Goal: Entertainment & Leisure: Browse casually

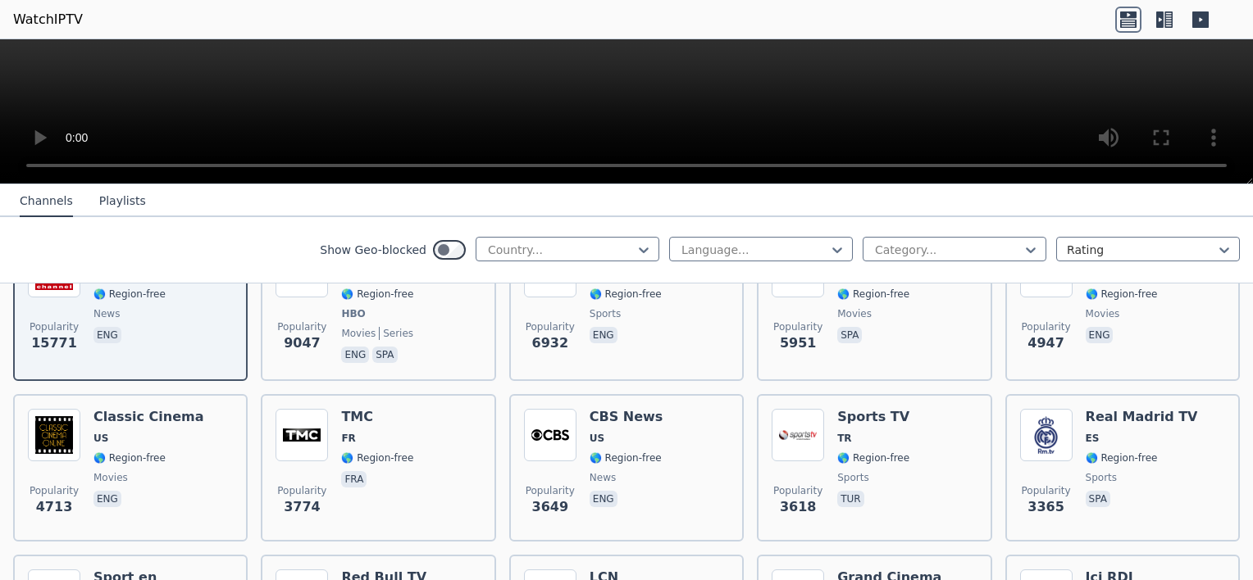
scroll to position [164, 0]
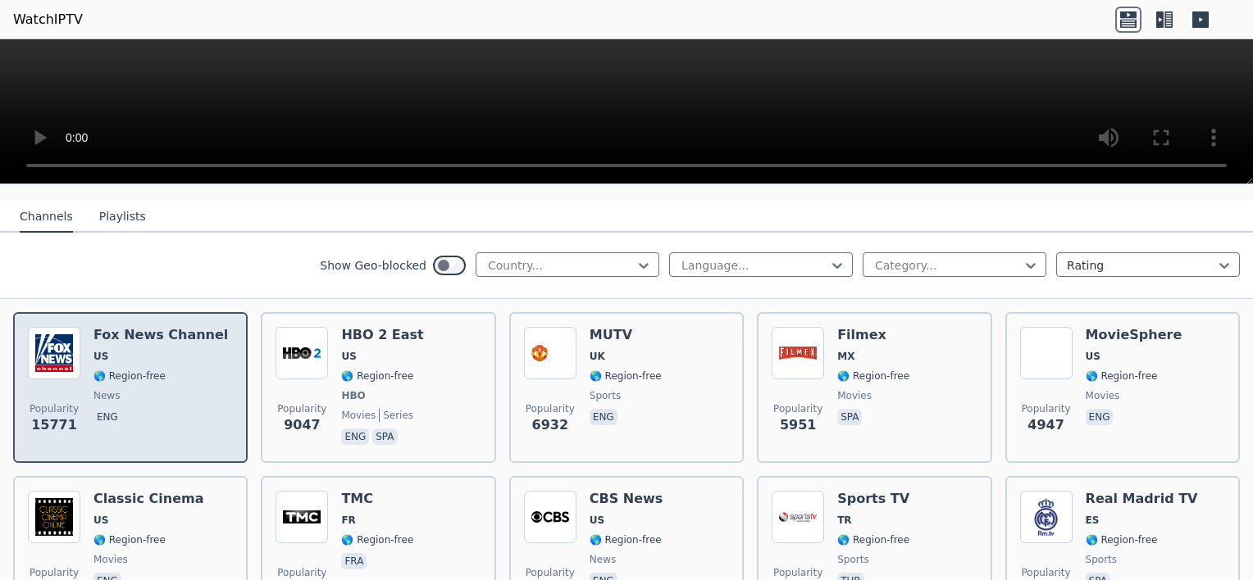
click at [167, 370] on span "🌎 Region-free" at bounding box center [160, 376] width 134 height 13
click at [170, 389] on span "news" at bounding box center [160, 395] width 134 height 13
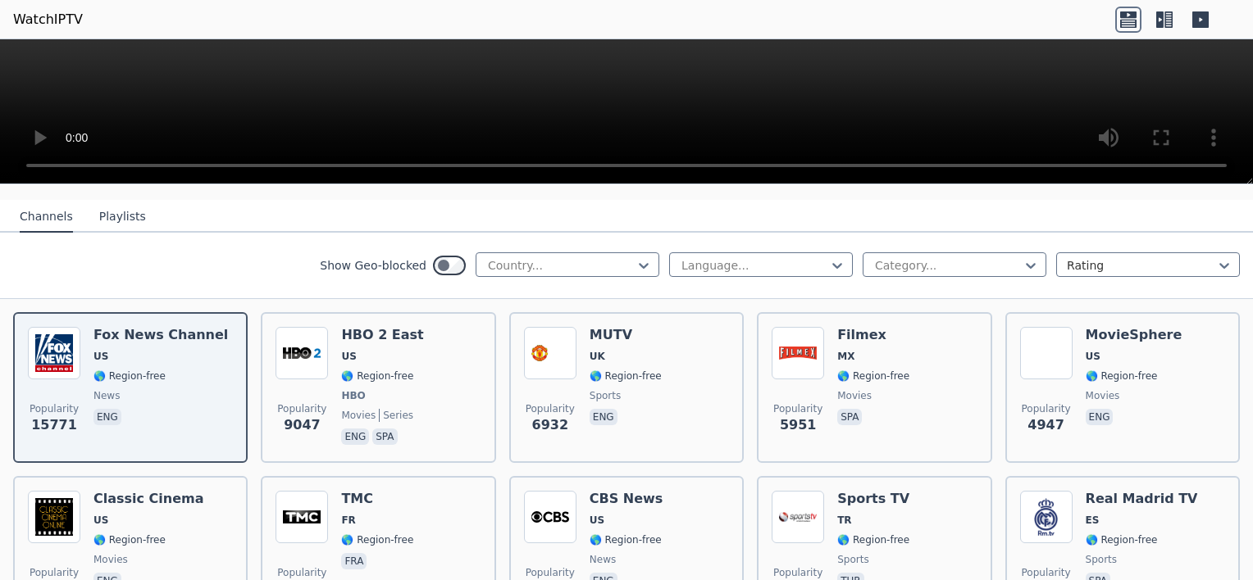
click at [125, 207] on button "Playlists" at bounding box center [122, 217] width 47 height 31
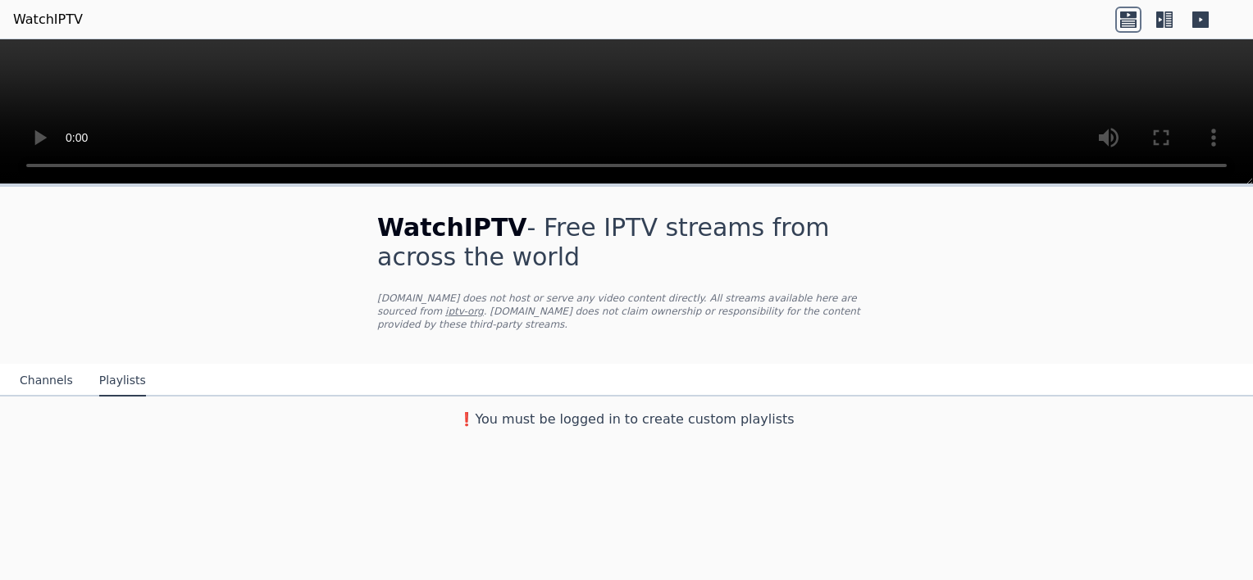
scroll to position [0, 0]
click at [54, 367] on button "Channels" at bounding box center [46, 381] width 53 height 31
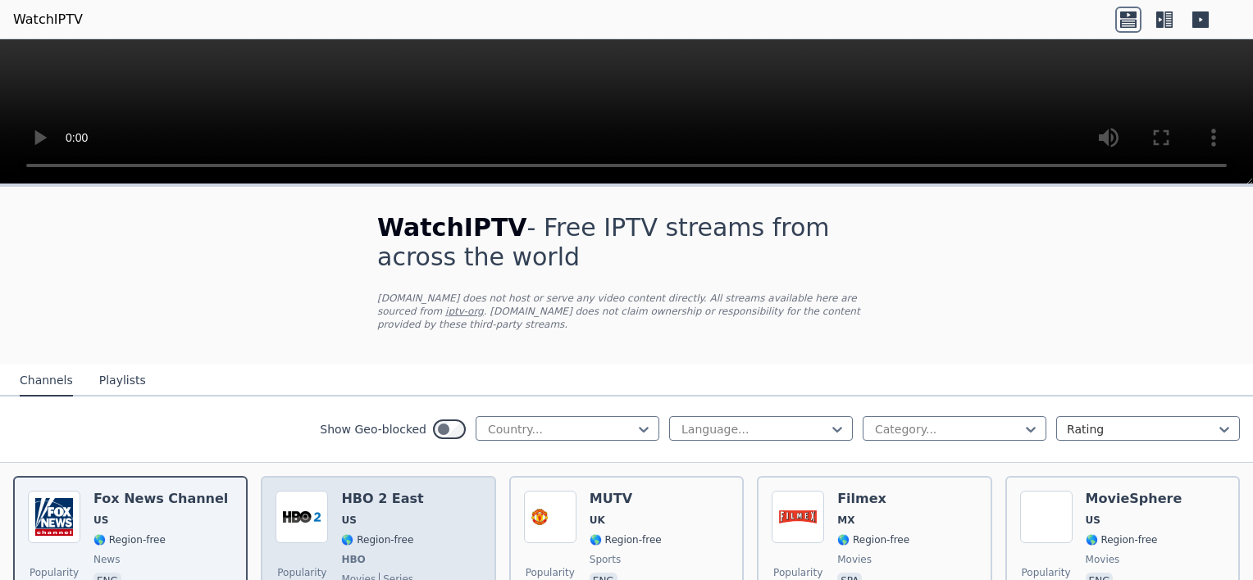
click at [439, 506] on div "Popularity 9047 HBO 2 East US 🌎 Region-free HBO movies series eng spa" at bounding box center [377, 551] width 205 height 121
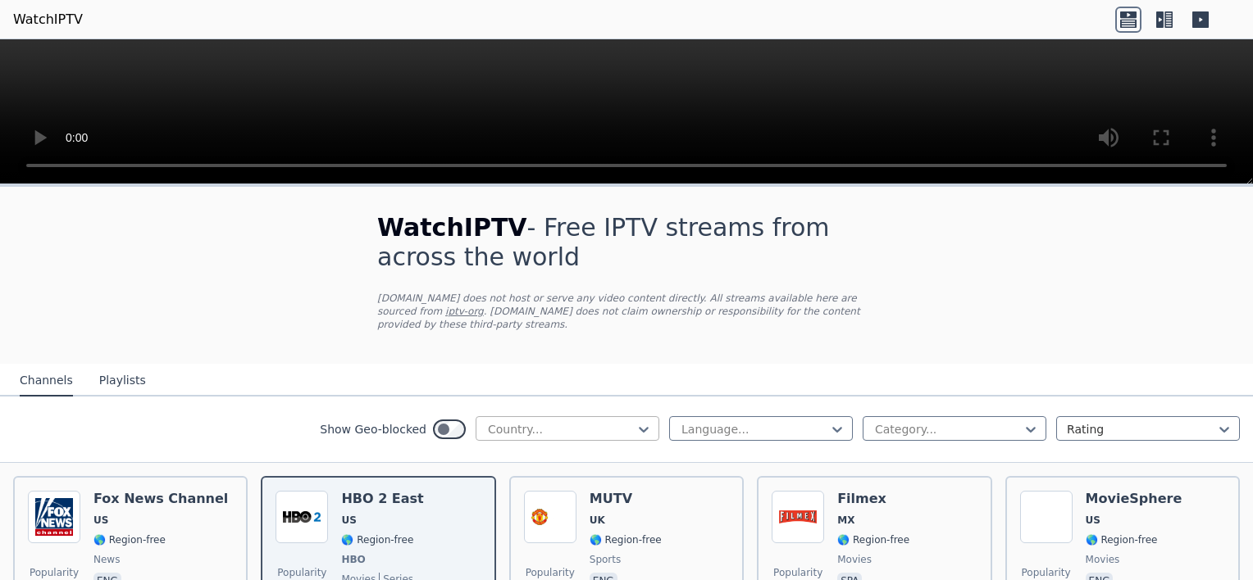
click at [621, 421] on div at bounding box center [560, 429] width 149 height 16
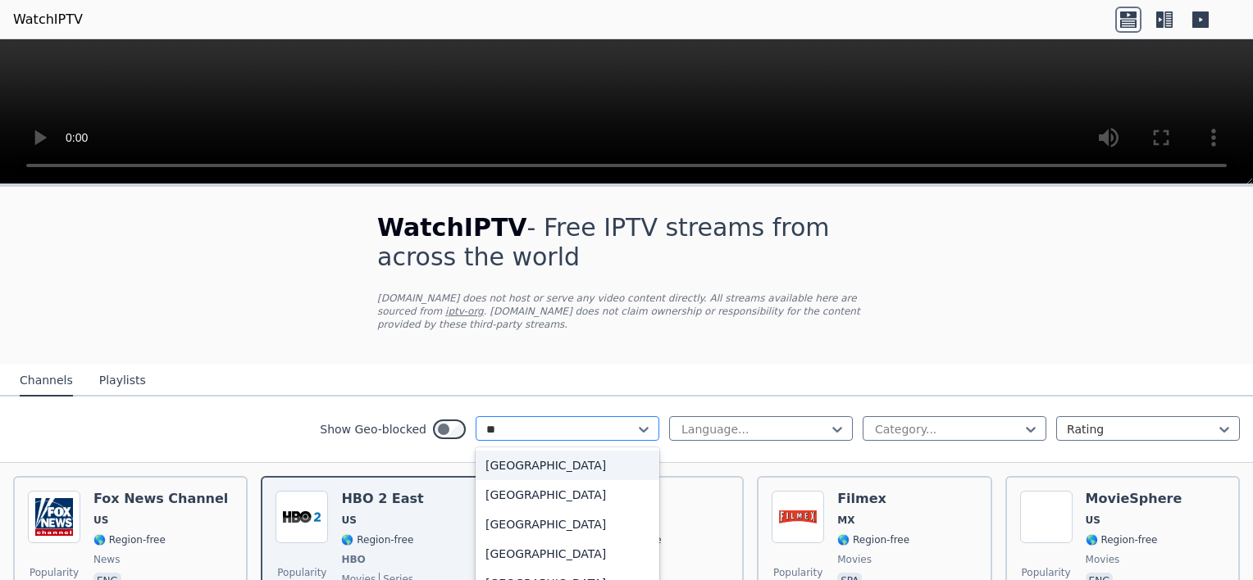
type input "***"
click at [574, 451] on div "[GEOGRAPHIC_DATA]" at bounding box center [567, 466] width 184 height 30
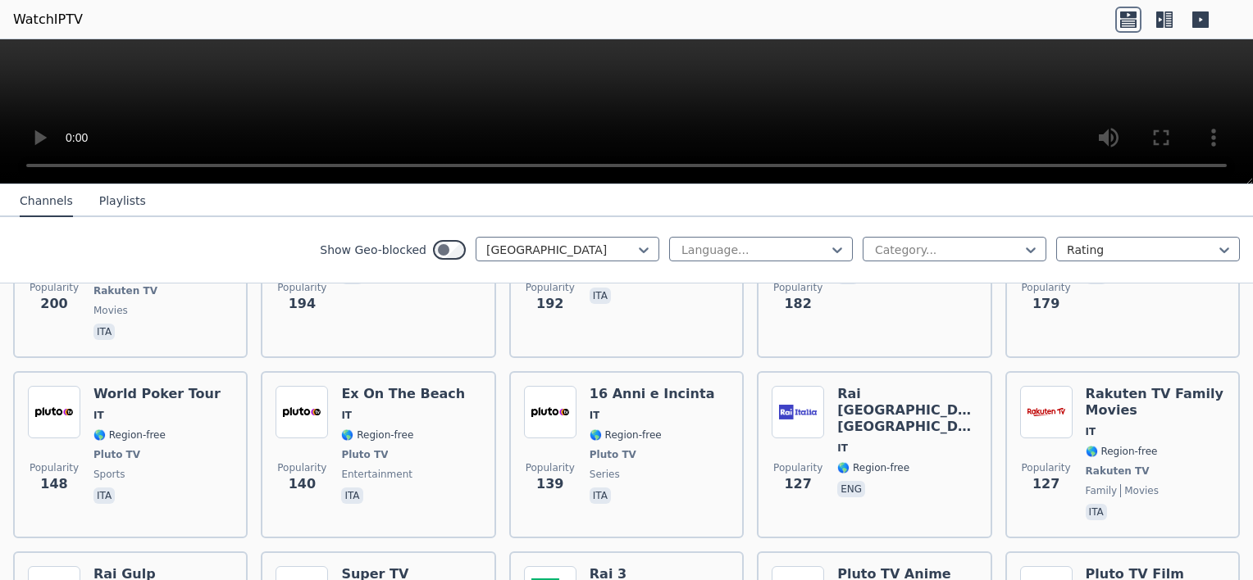
scroll to position [656, 0]
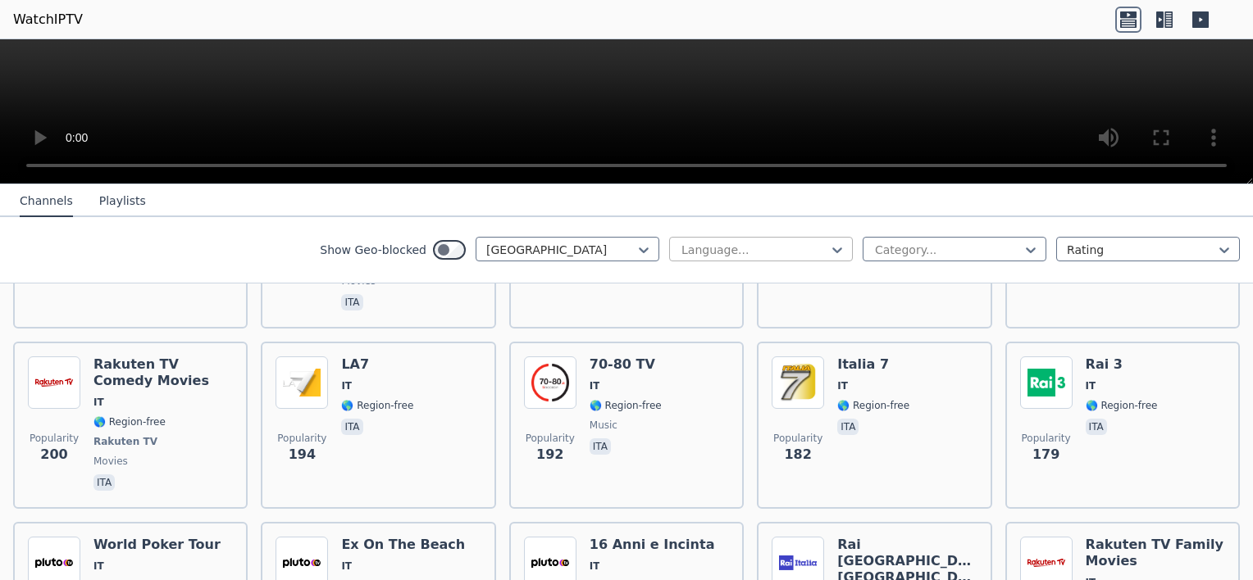
click at [719, 244] on div at bounding box center [754, 250] width 149 height 16
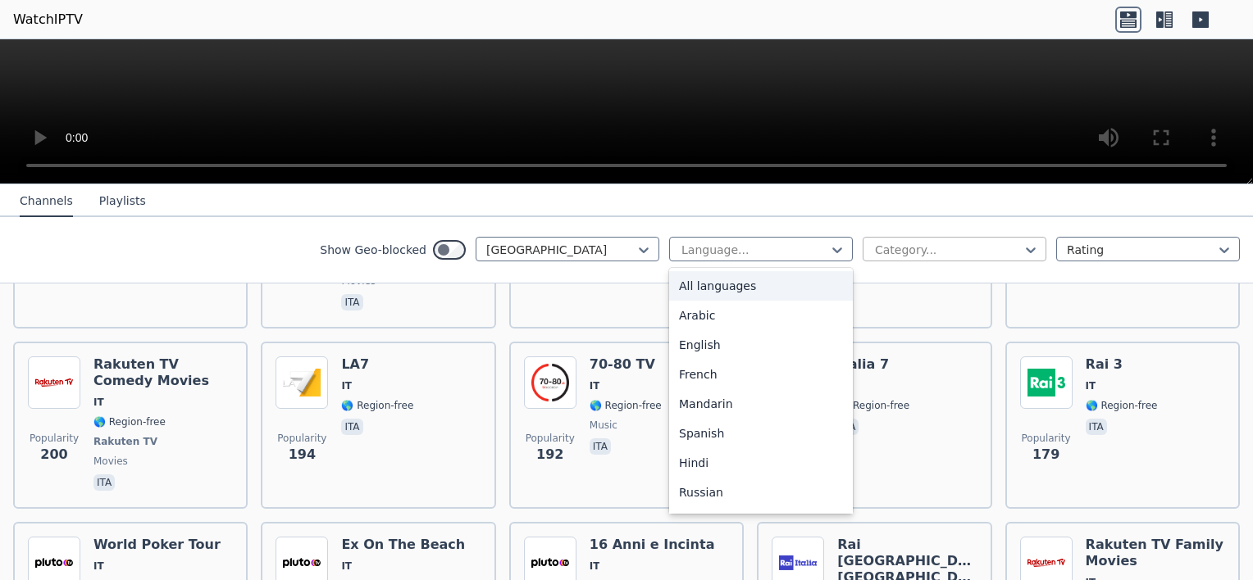
click at [901, 254] on div at bounding box center [947, 250] width 149 height 16
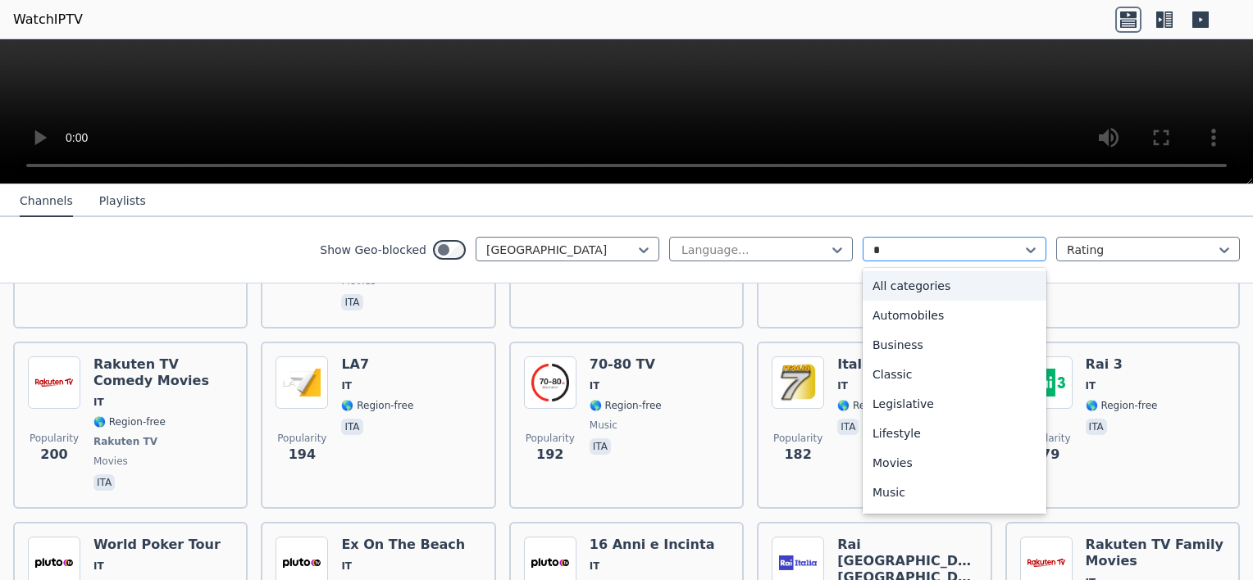
type input "**"
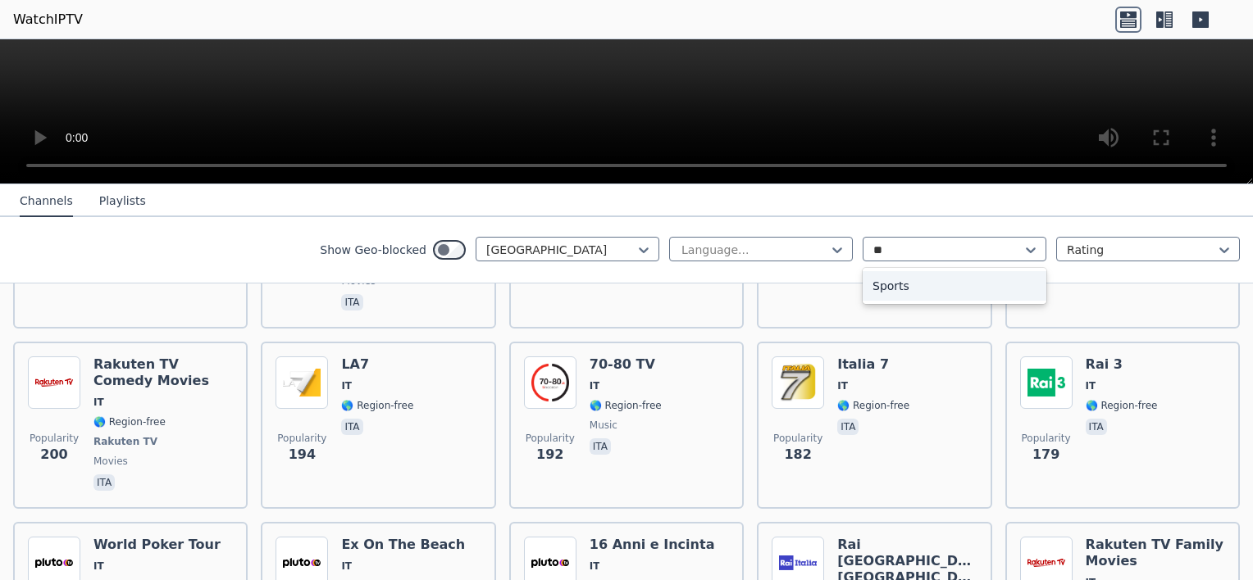
click at [931, 282] on div "Sports" at bounding box center [954, 286] width 184 height 30
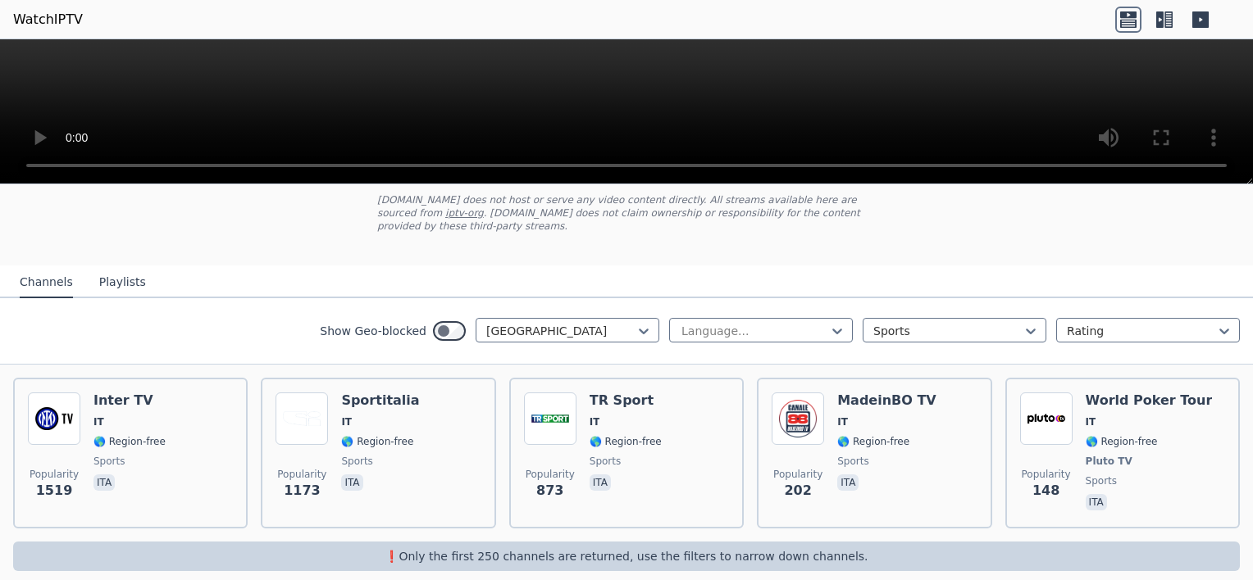
scroll to position [100, 0]
click at [944, 321] on div at bounding box center [947, 329] width 149 height 16
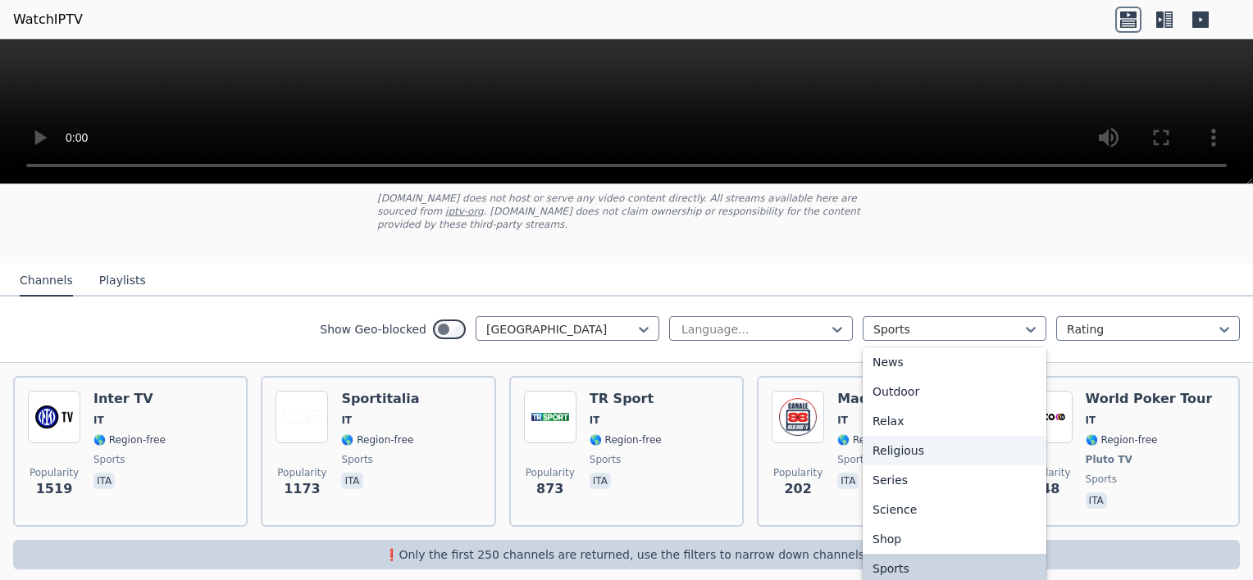
scroll to position [0, 0]
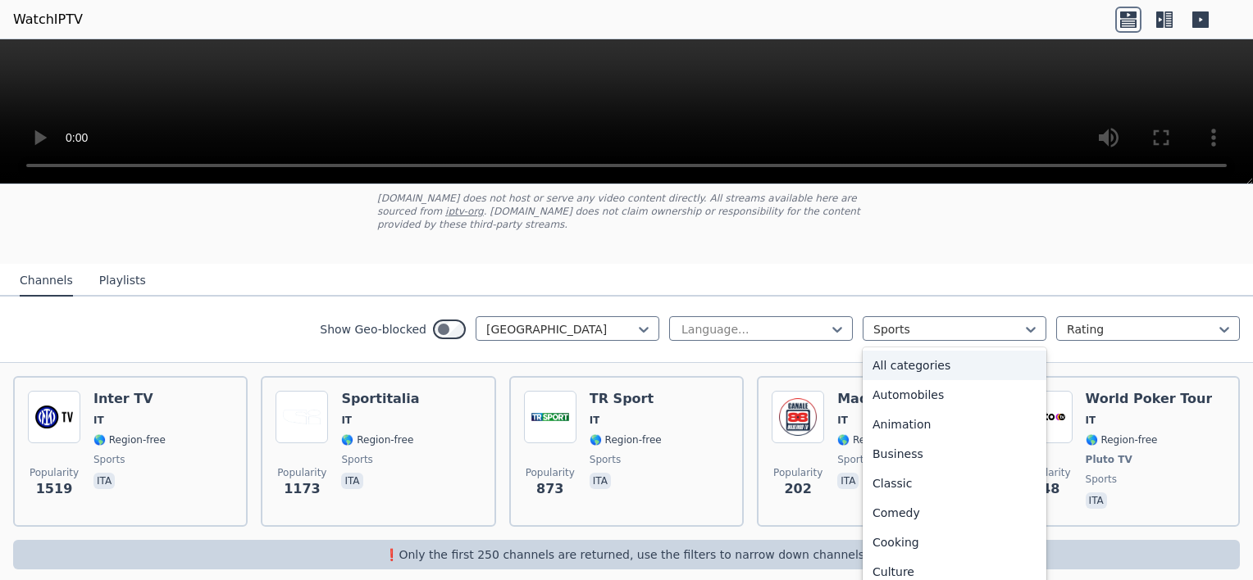
click at [912, 354] on div "All categories" at bounding box center [954, 366] width 184 height 30
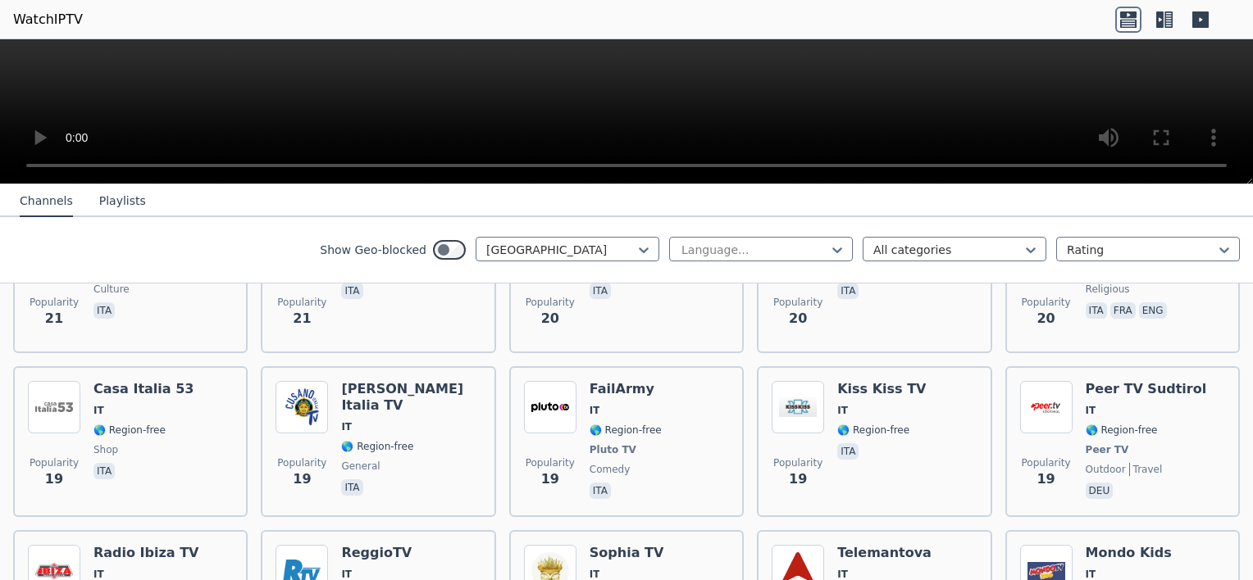
scroll to position [4527, 0]
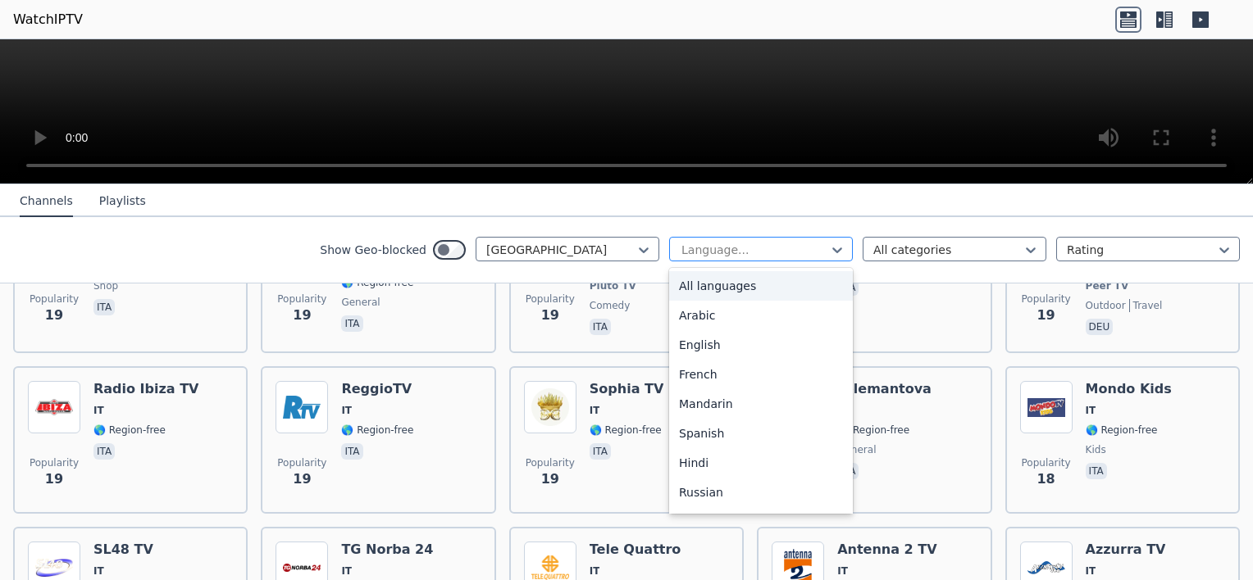
click at [707, 249] on div at bounding box center [754, 250] width 149 height 16
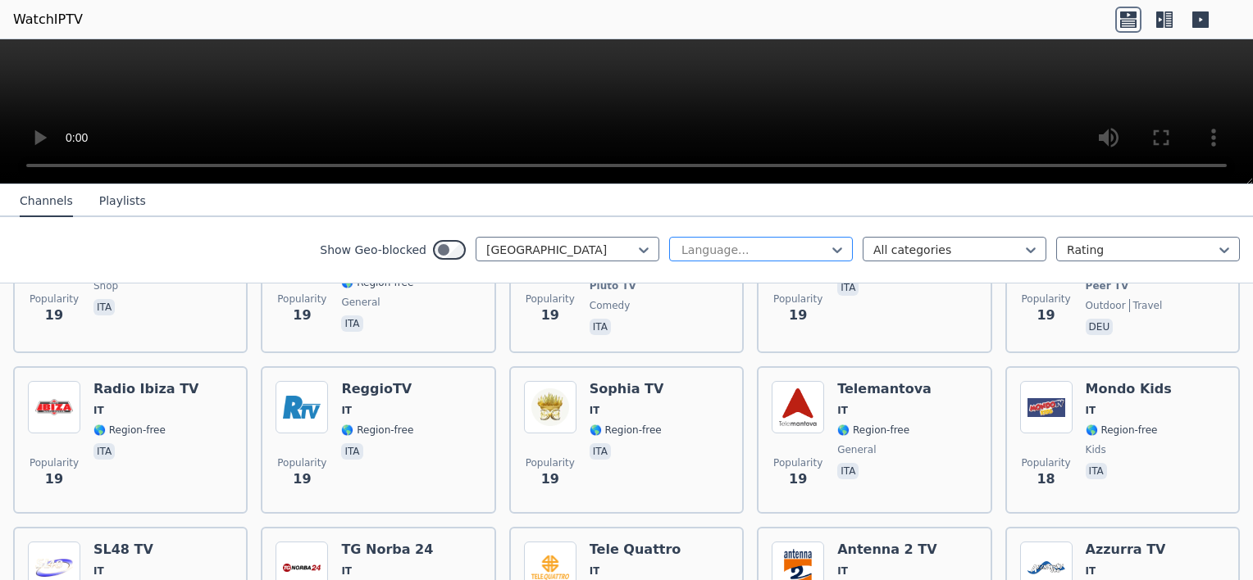
click at [735, 249] on div at bounding box center [754, 250] width 149 height 16
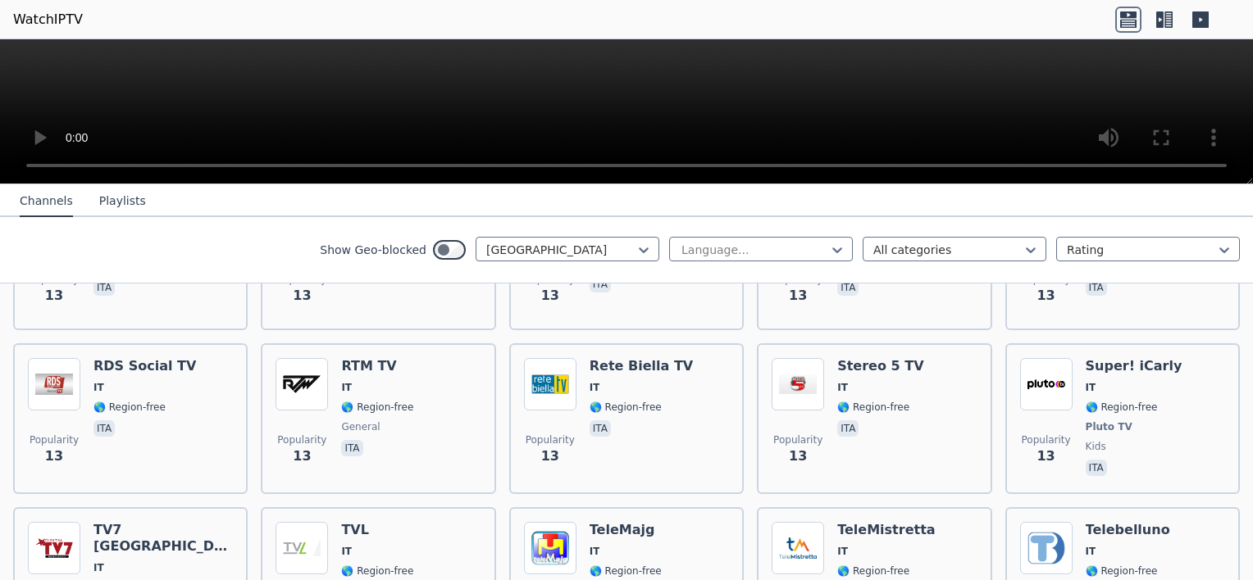
scroll to position [2663, 0]
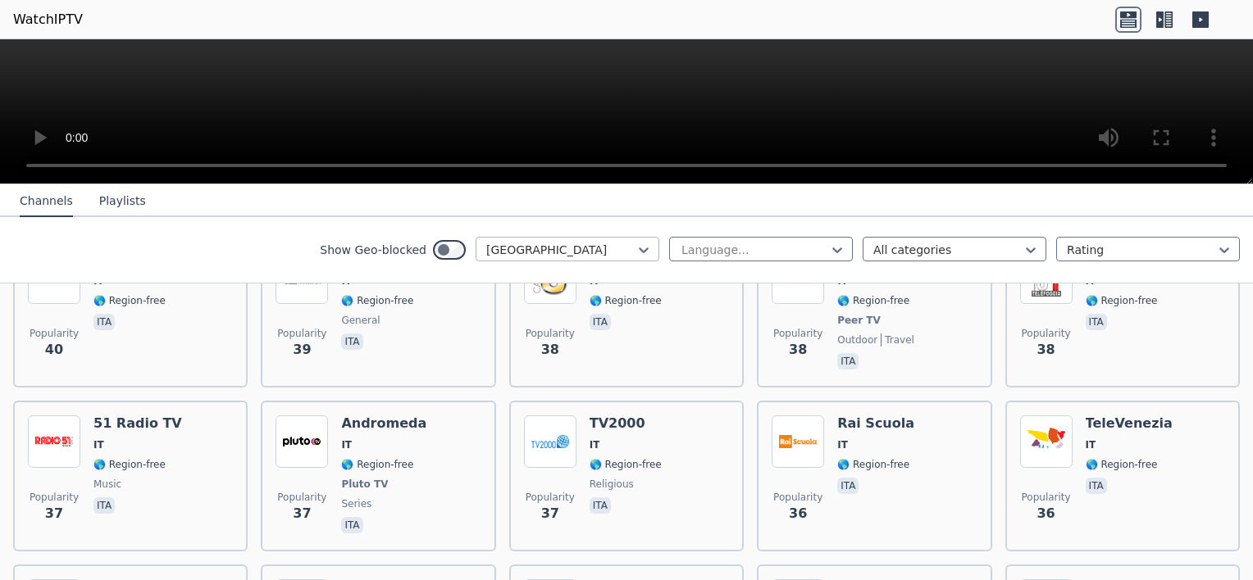
click at [542, 254] on div at bounding box center [560, 250] width 149 height 16
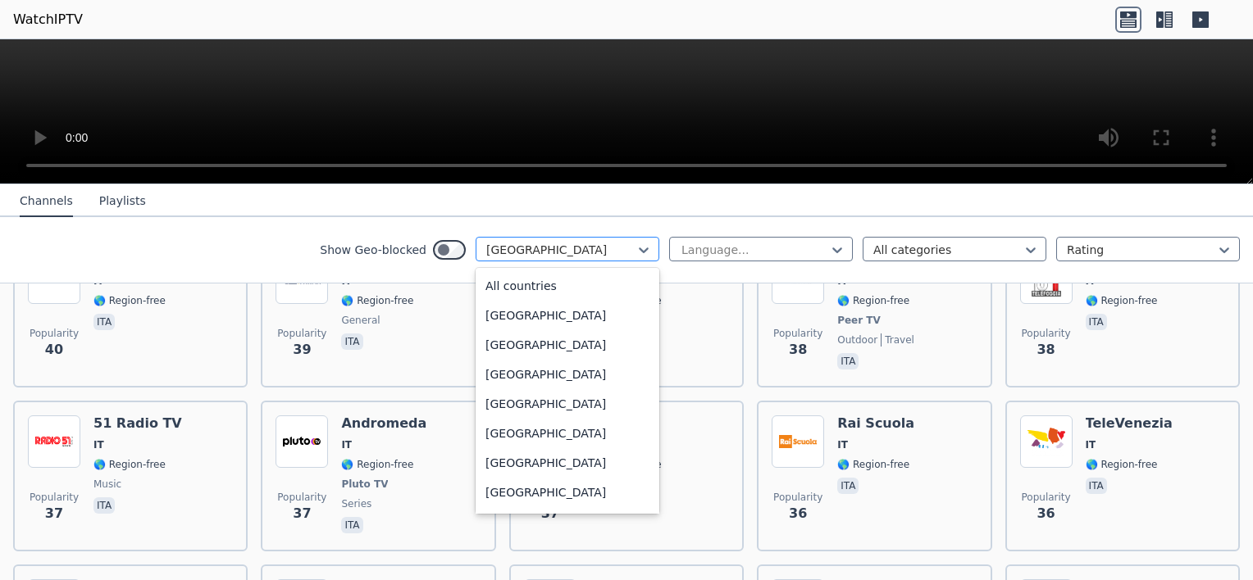
scroll to position [2528, 0]
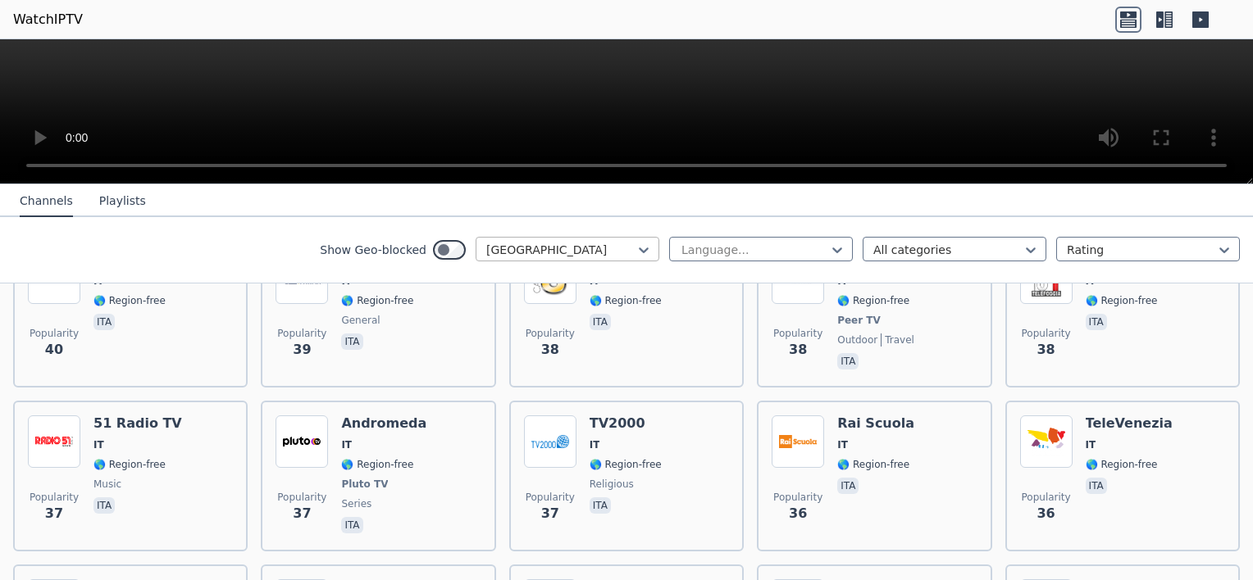
click at [574, 249] on div at bounding box center [560, 250] width 149 height 16
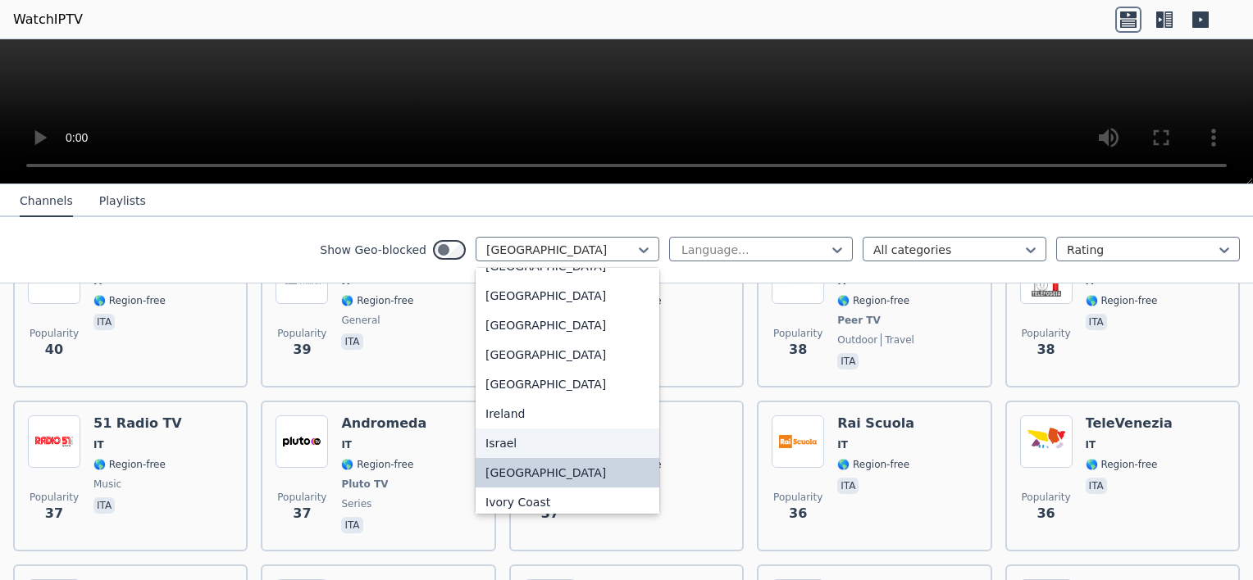
click at [538, 458] on div "Israel" at bounding box center [567, 444] width 184 height 30
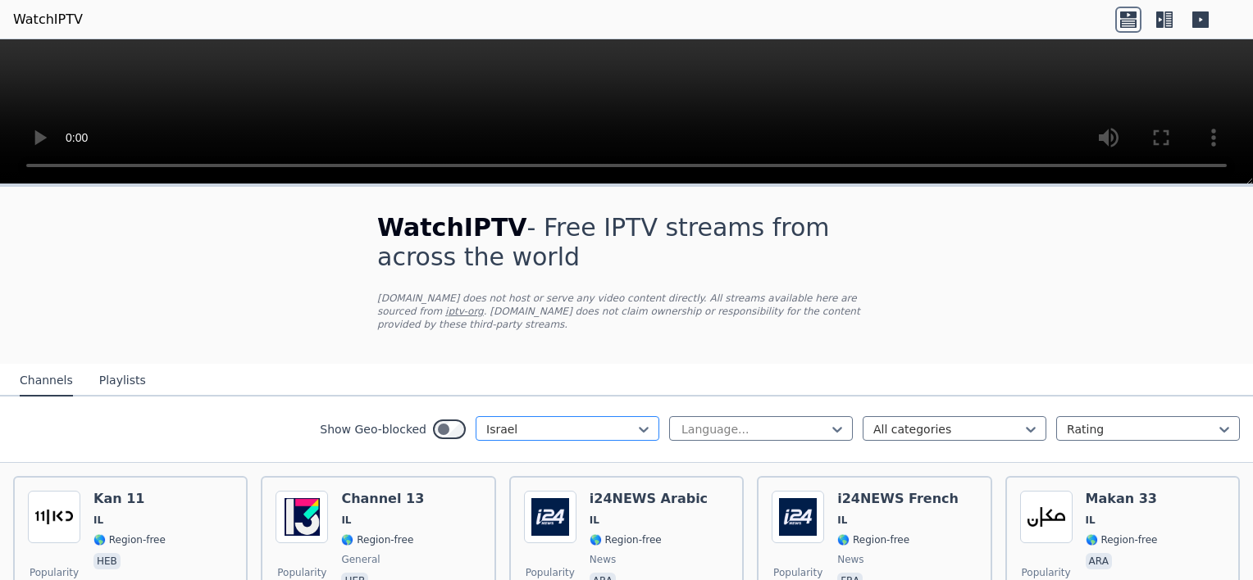
click at [547, 421] on div at bounding box center [560, 429] width 149 height 16
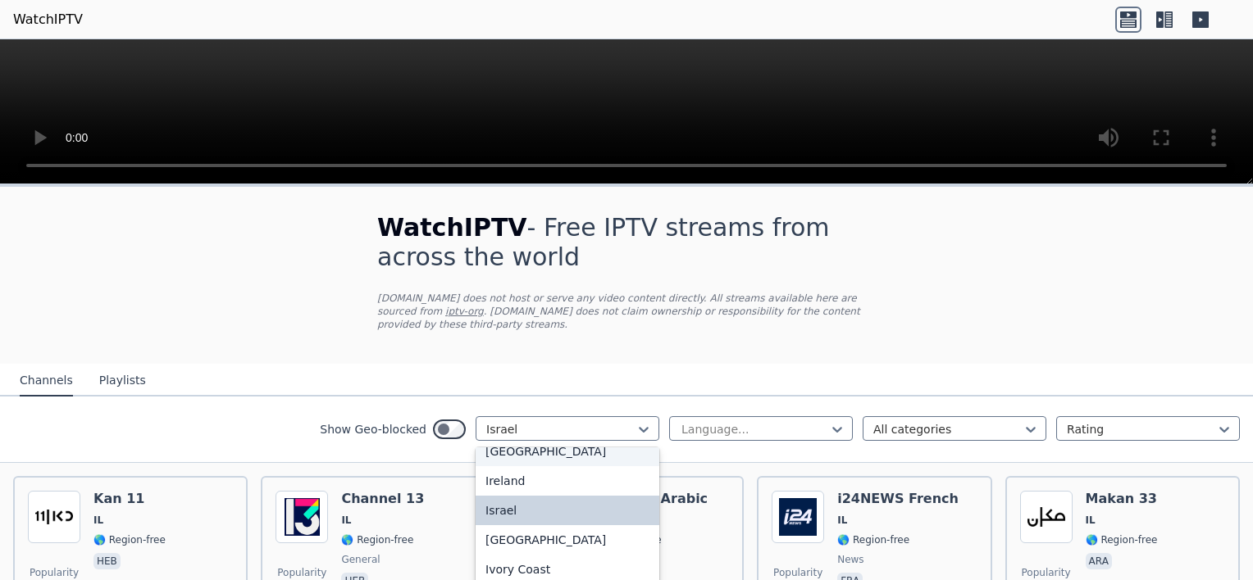
scroll to position [2663, 0]
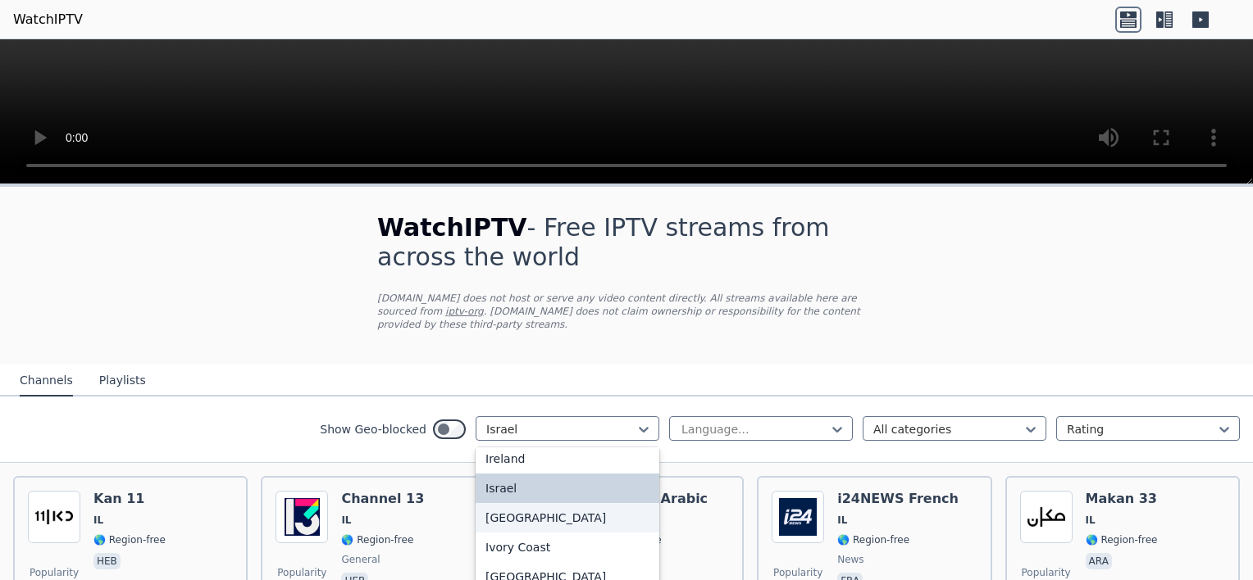
click at [517, 526] on div "[GEOGRAPHIC_DATA]" at bounding box center [567, 518] width 184 height 30
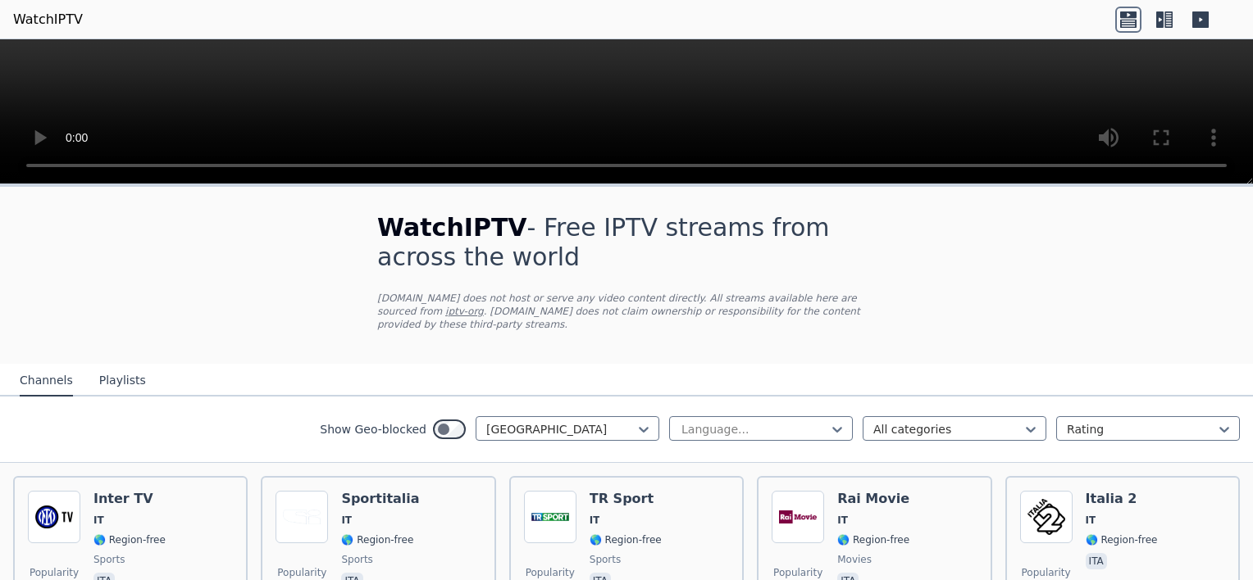
click at [251, 417] on div "Show Geo-blocked option [GEOGRAPHIC_DATA], selected. Select is focused ,type to…" at bounding box center [626, 430] width 1253 height 66
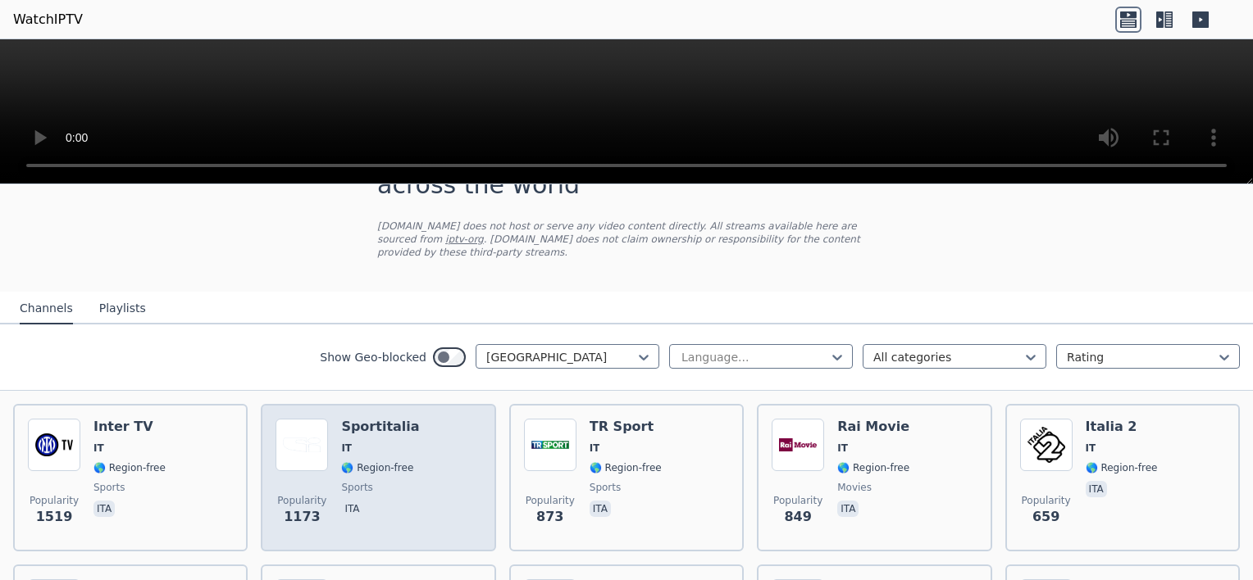
scroll to position [164, 0]
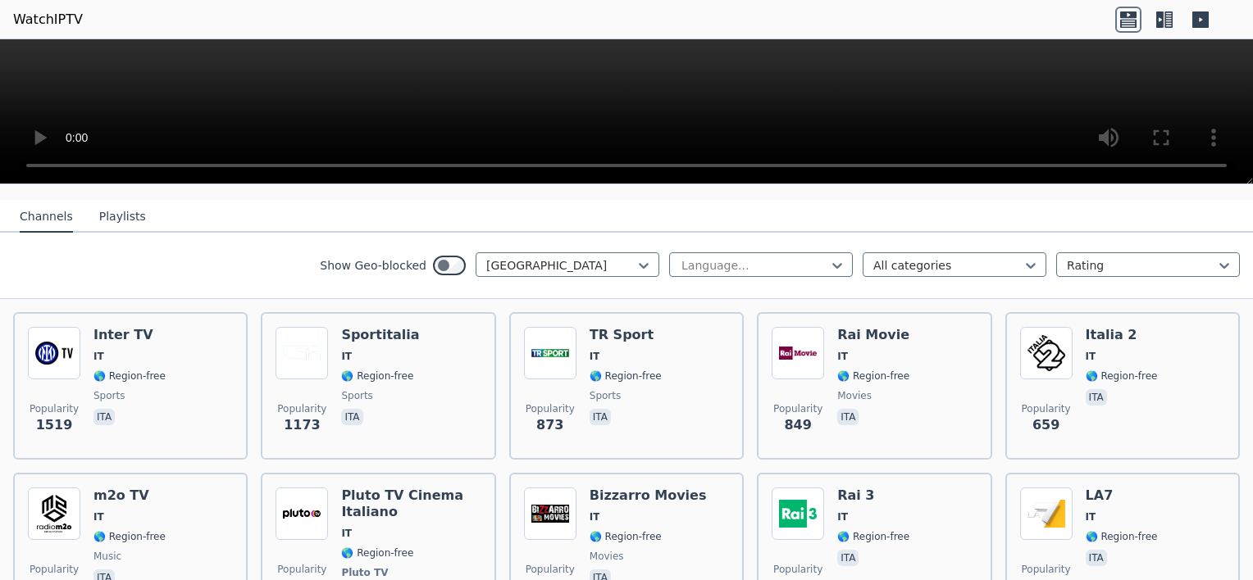
click at [117, 202] on button "Playlists" at bounding box center [122, 217] width 47 height 31
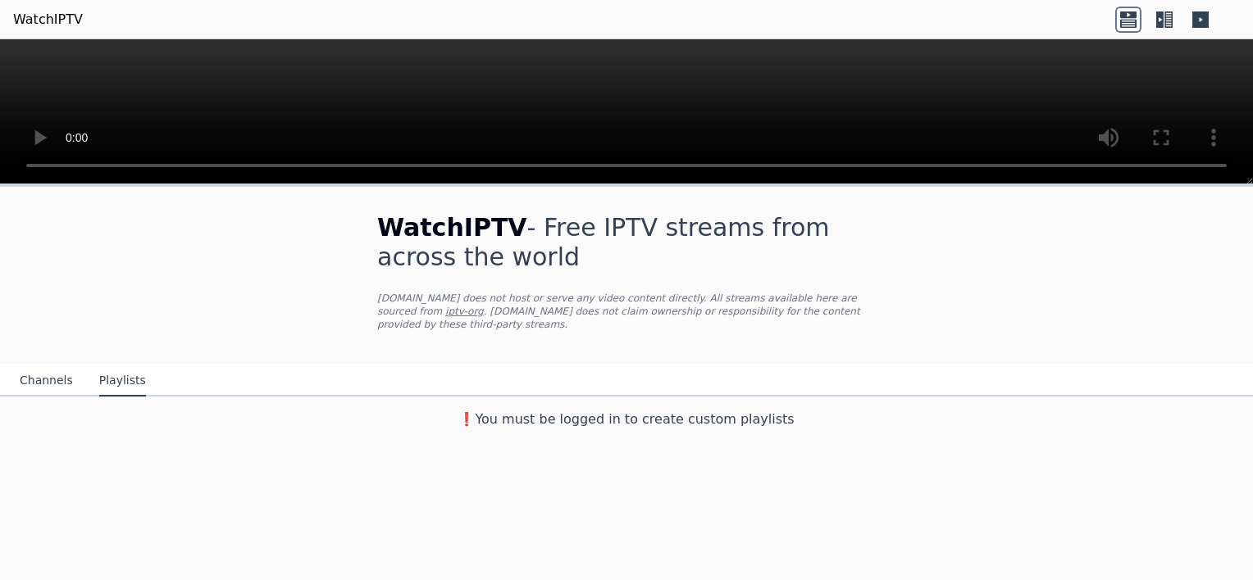
scroll to position [0, 0]
click at [50, 366] on button "Channels" at bounding box center [46, 381] width 53 height 31
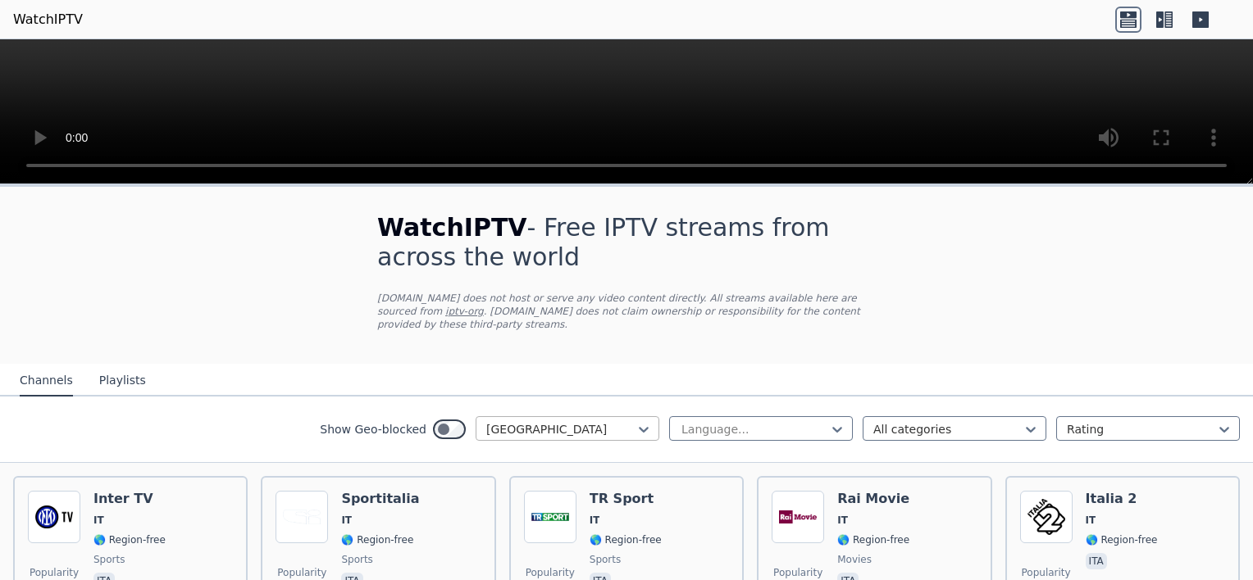
click at [569, 421] on div at bounding box center [560, 429] width 149 height 16
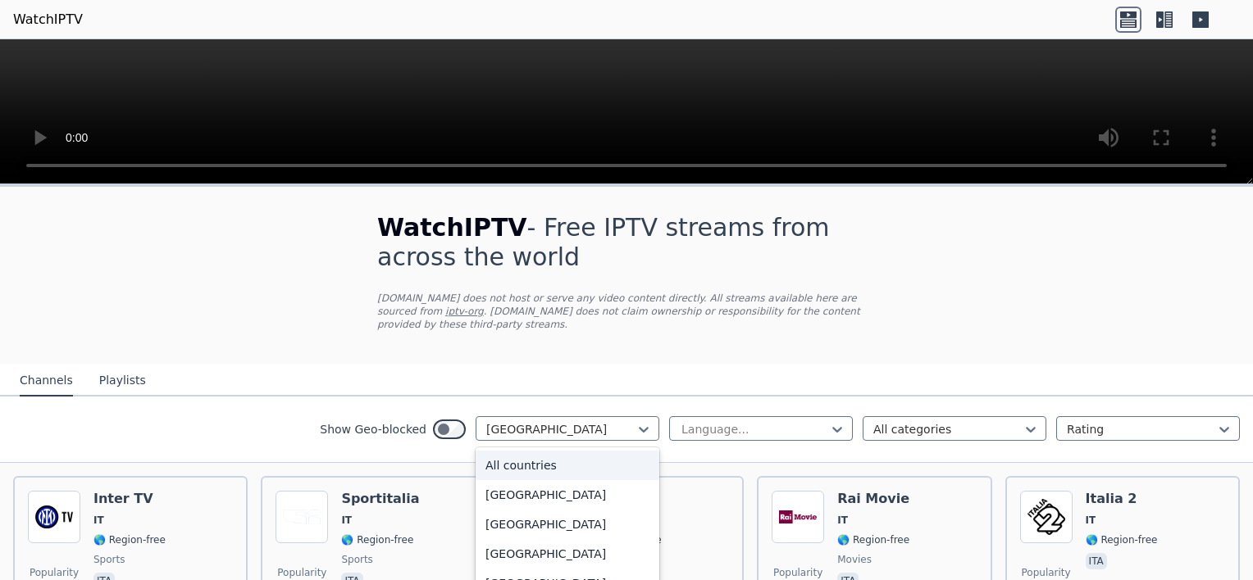
click at [531, 451] on div "All countries" at bounding box center [567, 466] width 184 height 30
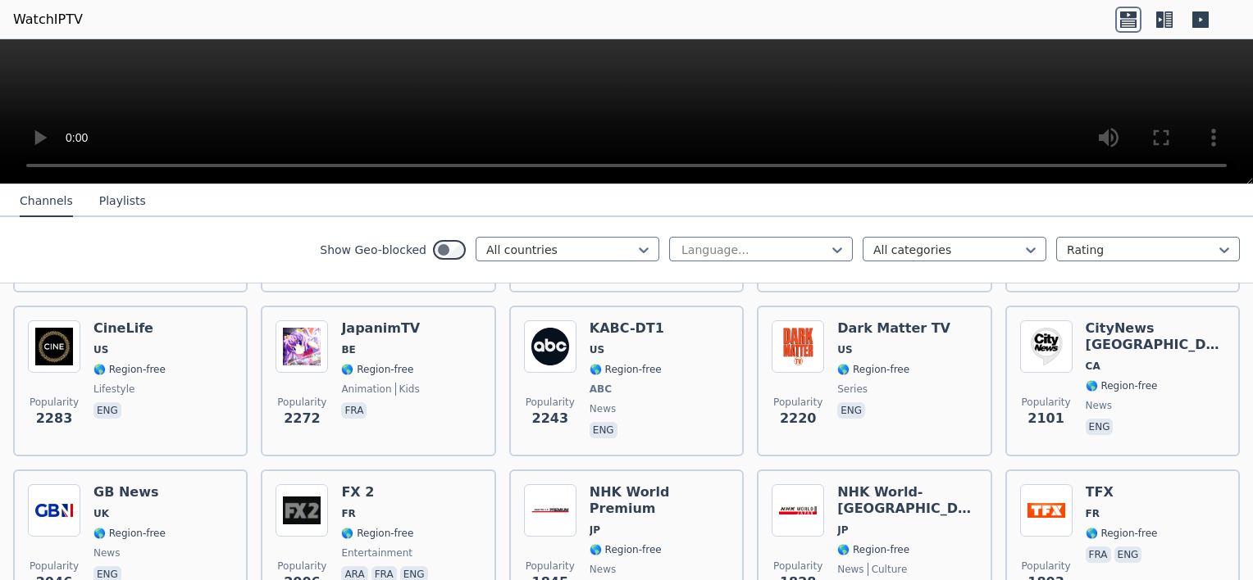
scroll to position [820, 0]
